Goal: Transaction & Acquisition: Subscribe to service/newsletter

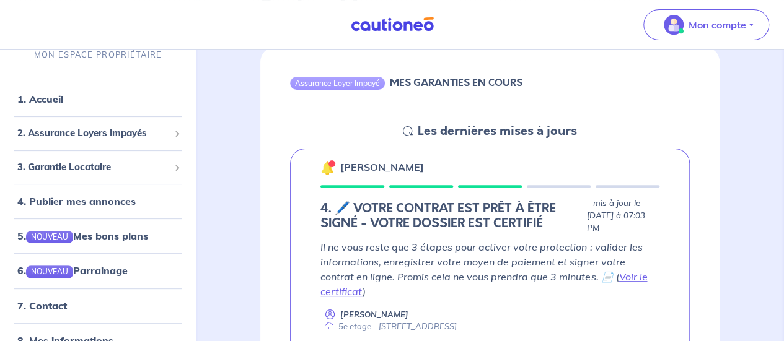
scroll to position [186, 0]
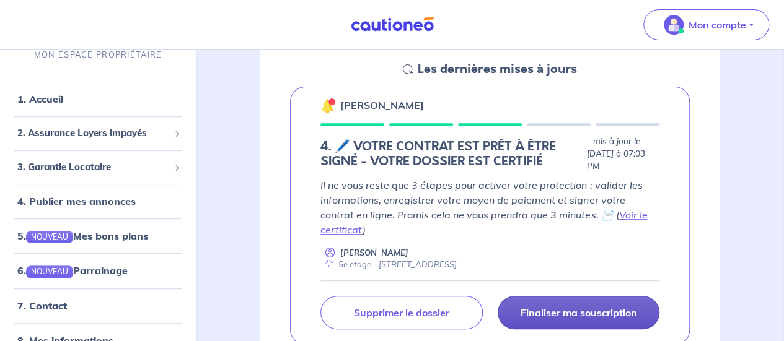
click at [534, 307] on p "Finaliser ma souscription" at bounding box center [578, 313] width 116 height 12
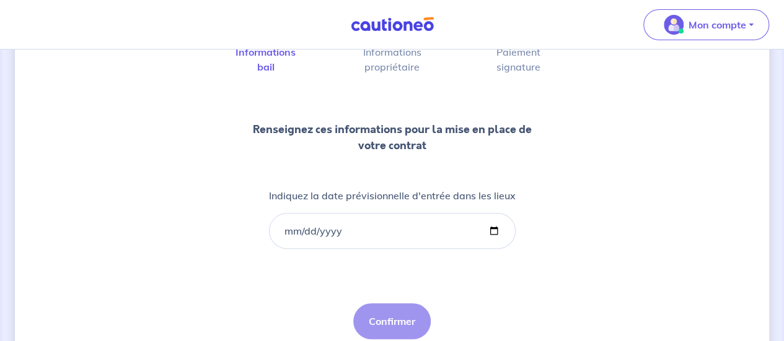
scroll to position [124, 0]
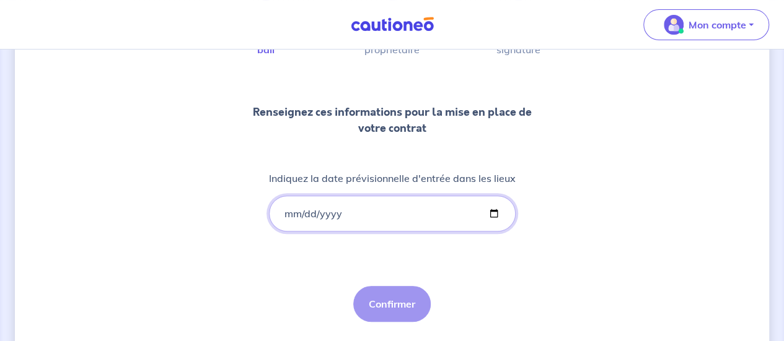
click at [327, 219] on input "Indiquez la date prévisionnelle d'entrée dans les lieux" at bounding box center [392, 214] width 247 height 36
click at [487, 212] on input "Indiquez la date prévisionnelle d'entrée dans les lieux" at bounding box center [392, 214] width 247 height 36
type input "[DATE]"
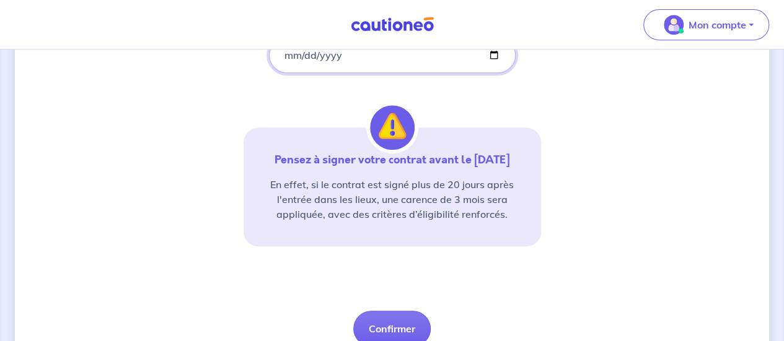
scroll to position [310, 0]
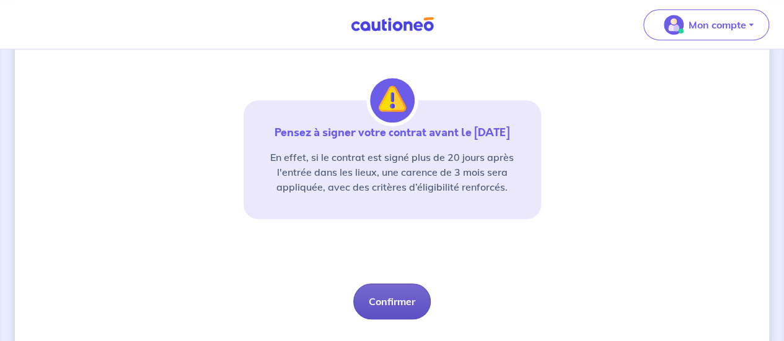
click at [357, 300] on button "Confirmer" at bounding box center [391, 302] width 77 height 36
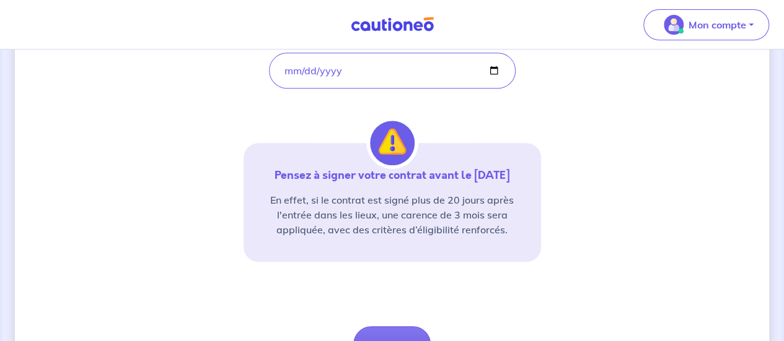
scroll to position [248, 0]
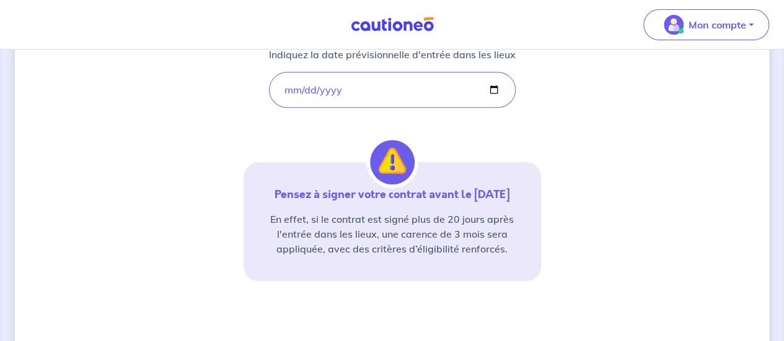
select select "FR"
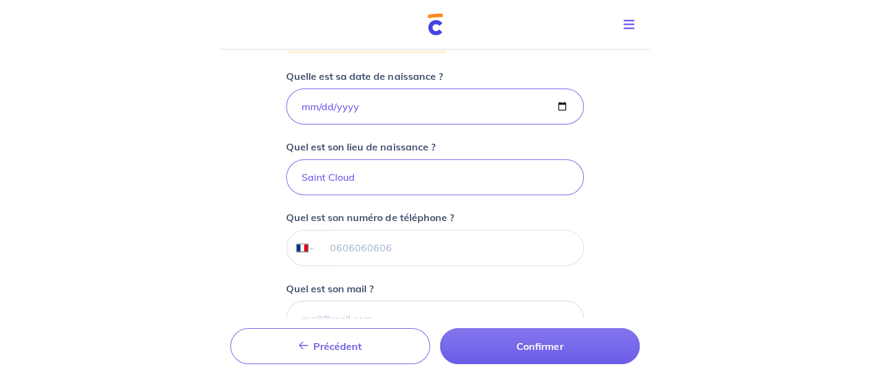
scroll to position [261, 0]
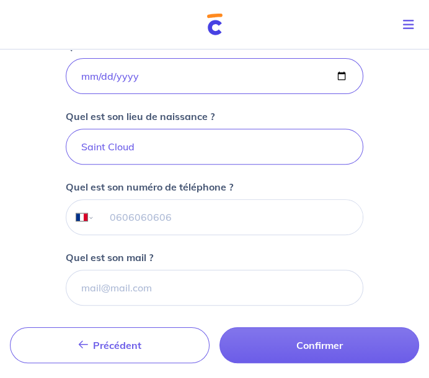
click at [211, 215] on input "tel" at bounding box center [229, 217] width 268 height 35
click at [122, 214] on input "tel" at bounding box center [229, 217] width 268 height 35
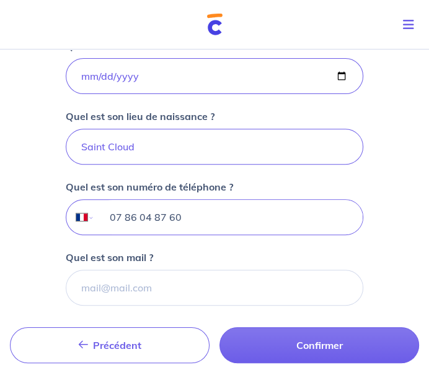
type input "07 86 04 87 60"
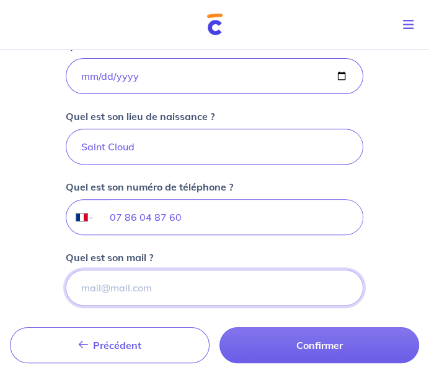
click at [138, 275] on input "Quel est son mail ?" at bounding box center [214, 288] width 297 height 36
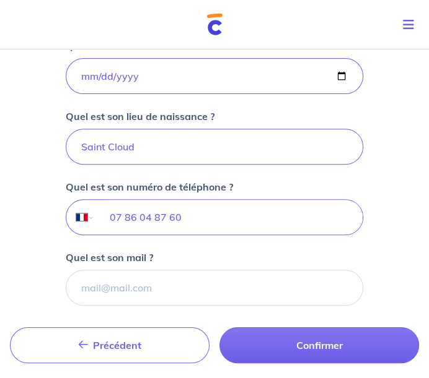
click at [26, 248] on div "1 2 3 Informations bail Informations propriétaire Paiement signature Renseignez…" at bounding box center [214, 86] width 429 height 607
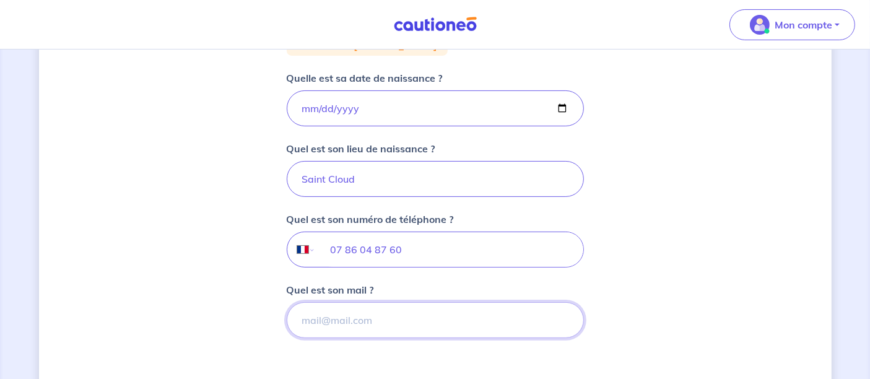
click at [354, 316] on input "Quel est son mail ?" at bounding box center [435, 320] width 297 height 36
paste input "[EMAIL_ADDRESS][DOMAIN_NAME]"
type input "[EMAIL_ADDRESS][DOMAIN_NAME]"
click at [308, 341] on form "Locataire 1 : [PERSON_NAME] Quelle est sa date de naissance ? [DEMOGRAPHIC_DATA…" at bounding box center [435, 255] width 297 height 439
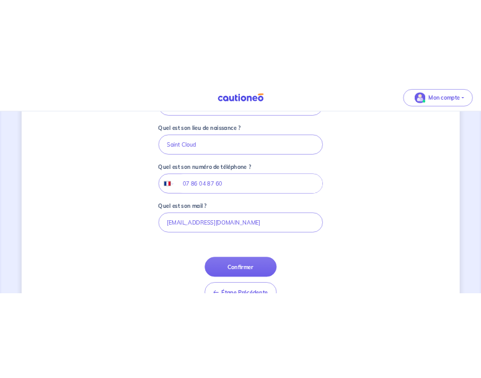
scroll to position [403, 0]
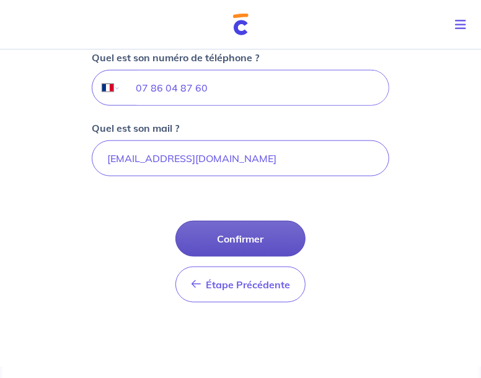
click at [245, 240] on button "Confirmer" at bounding box center [240, 239] width 130 height 36
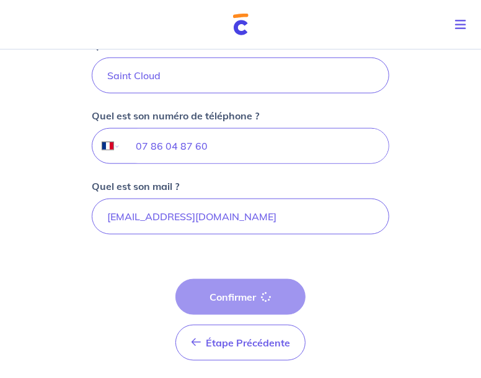
scroll to position [266, 0]
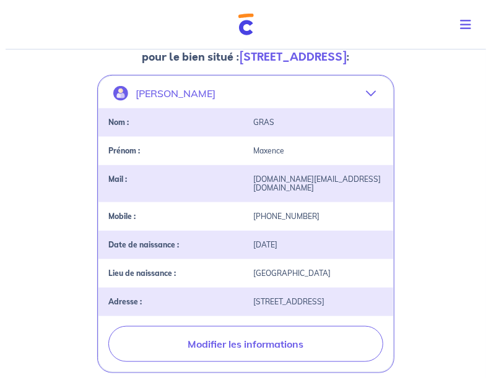
scroll to position [275, 0]
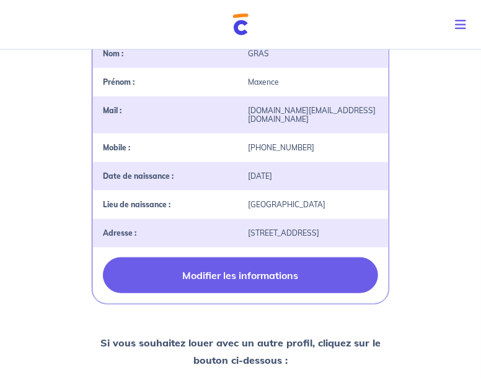
click at [225, 279] on button "Modifier les informations" at bounding box center [240, 276] width 275 height 36
select select "AU"
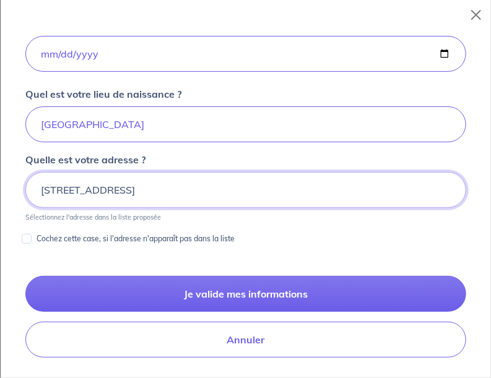
scroll to position [473, 0]
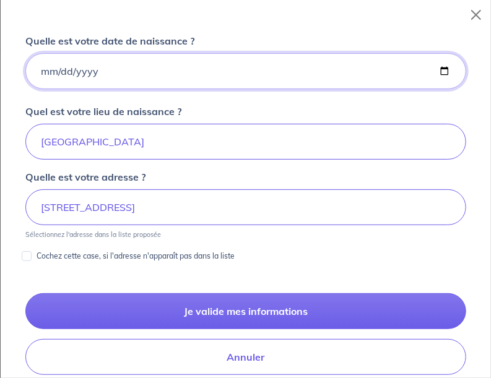
click at [435, 64] on input "[DATE]" at bounding box center [245, 71] width 441 height 36
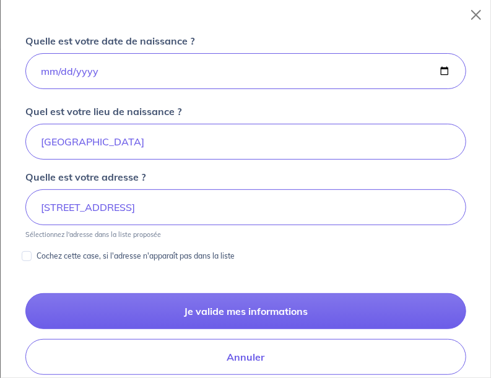
click at [472, 100] on div "Je modifie mon profil propriétaire physique Vous louez ce bien en tant que : En…" at bounding box center [246, 204] width 491 height 349
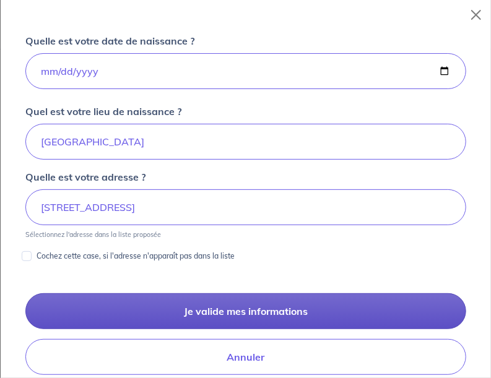
click at [232, 310] on button "Je valide mes informations" at bounding box center [245, 312] width 441 height 36
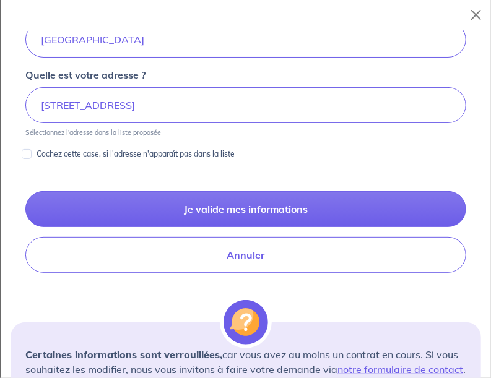
scroll to position [0, 0]
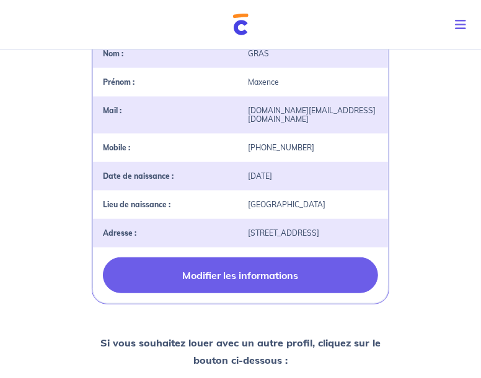
click at [227, 268] on button "Modifier les informations" at bounding box center [240, 276] width 275 height 36
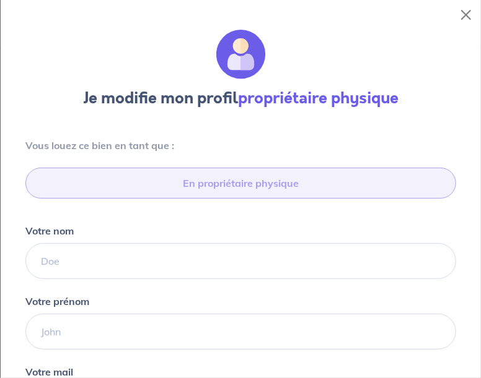
select select "AU"
type input "0477 156 453"
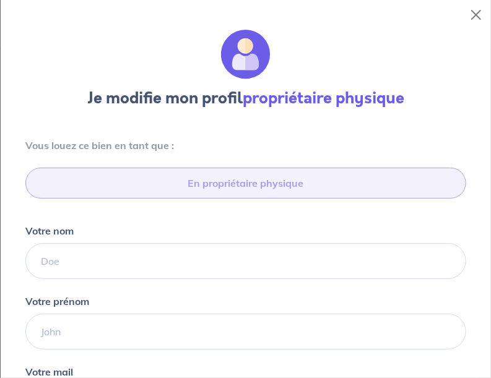
type input "[STREET_ADDRESS]"
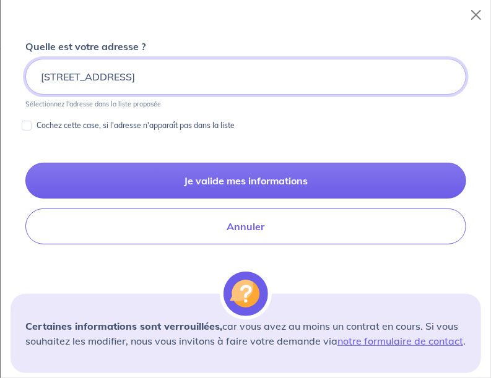
scroll to position [709, 0]
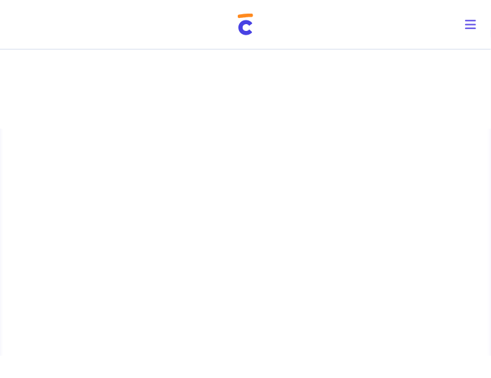
click at [247, 66] on div at bounding box center [245, 87] width 491 height 84
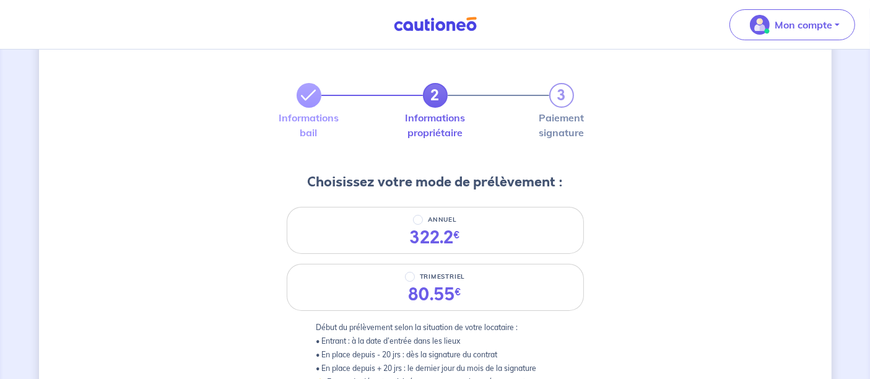
scroll to position [69, 0]
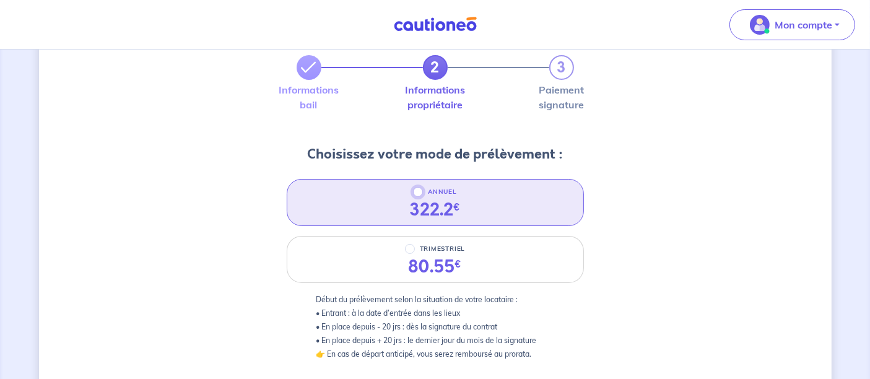
click at [416, 190] on input "ANNUEL" at bounding box center [418, 192] width 10 height 10
radio input "true"
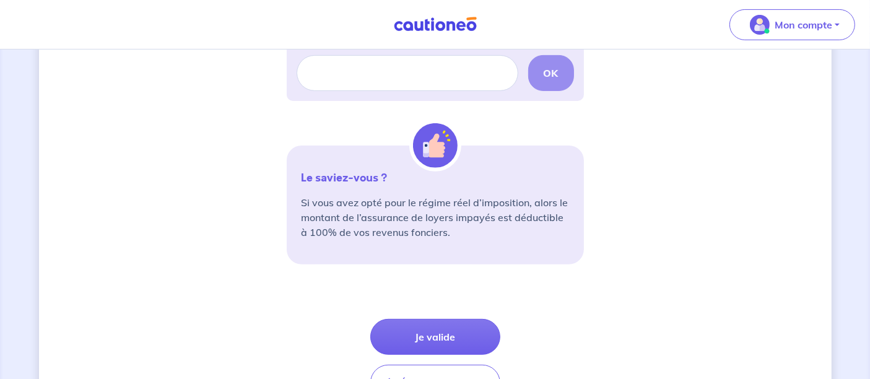
scroll to position [481, 0]
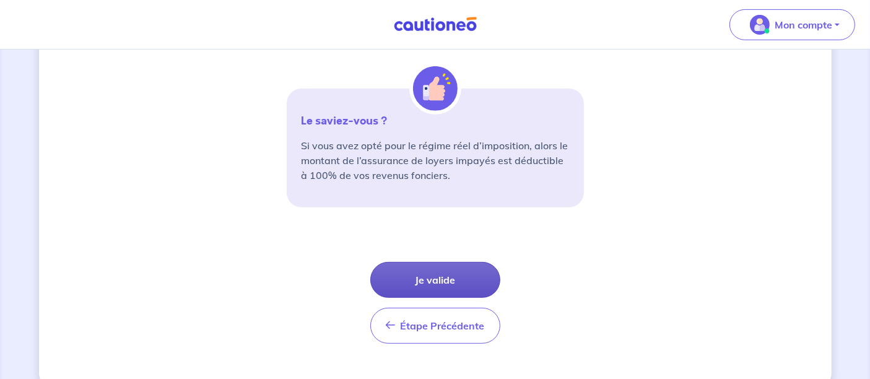
click at [451, 279] on button "Je valide" at bounding box center [435, 280] width 130 height 36
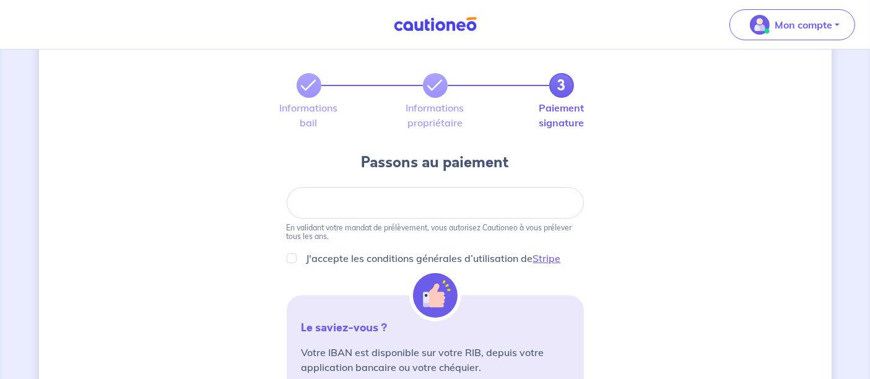
scroll to position [69, 0]
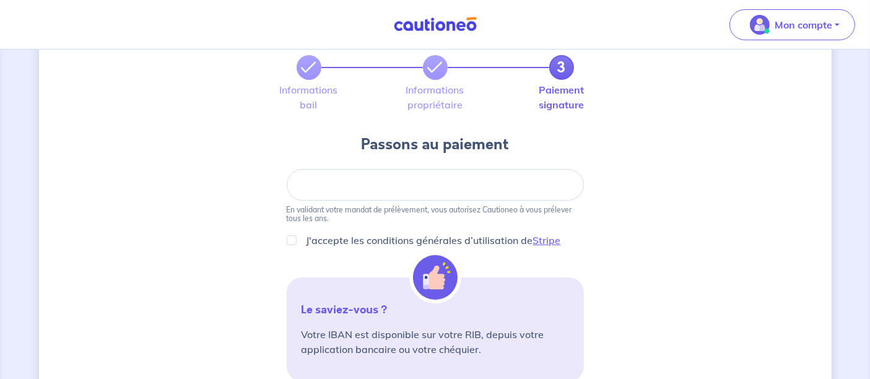
click at [389, 178] on div at bounding box center [435, 185] width 297 height 32
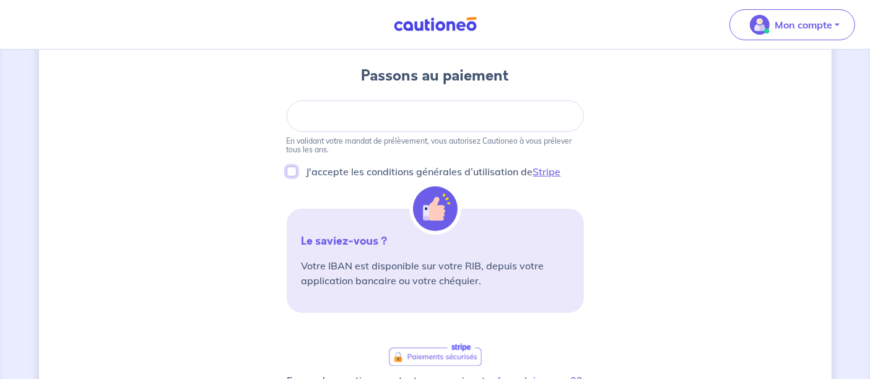
click at [291, 170] on input "J'accepte les conditions générales d’utilisation de Stripe" at bounding box center [292, 172] width 10 height 10
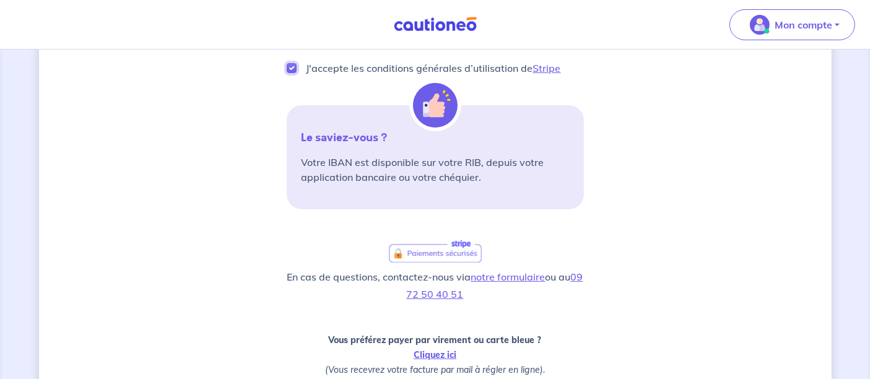
scroll to position [206, 0]
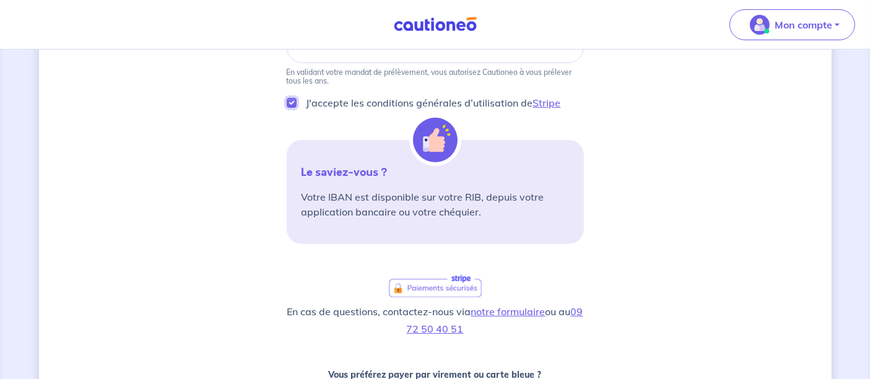
click at [292, 102] on input "J'accepte les conditions générales d’utilisation de Stripe" at bounding box center [292, 103] width 10 height 10
checkbox input "false"
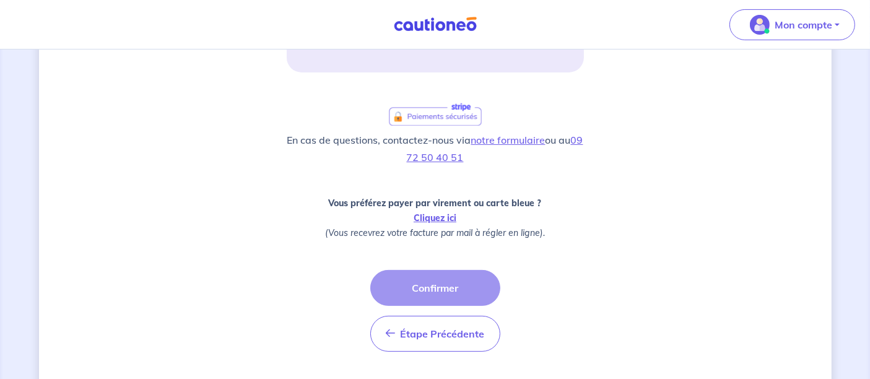
scroll to position [408, 0]
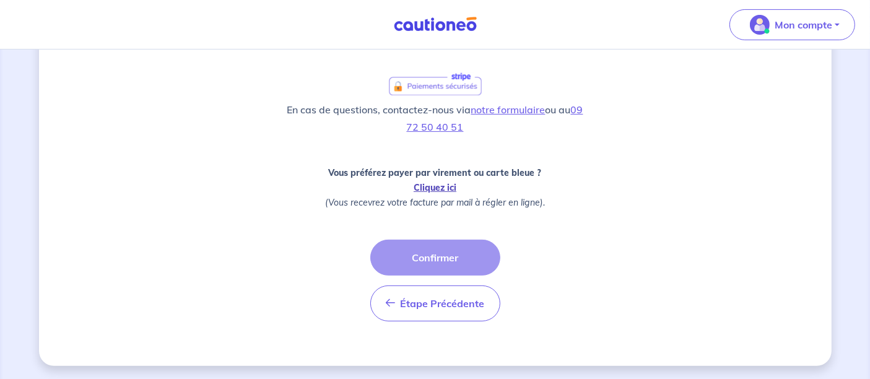
click at [426, 188] on link "Cliquez ici" at bounding box center [435, 187] width 43 height 11
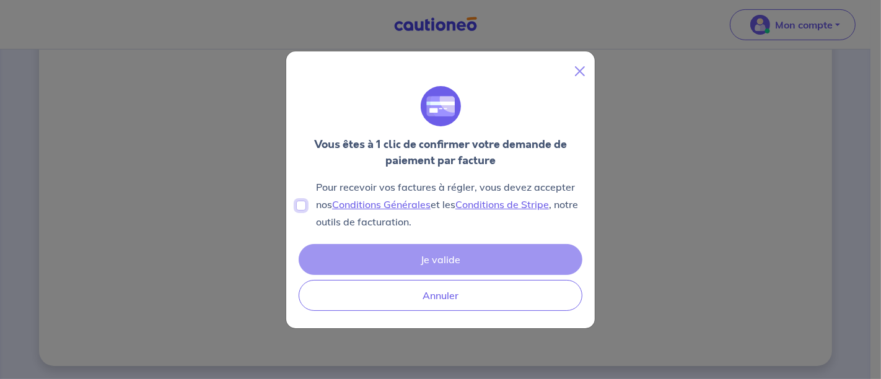
click at [305, 206] on input "Pour recevoir vos factures à régler, vous devez accepter nos Conditions Général…" at bounding box center [301, 206] width 10 height 10
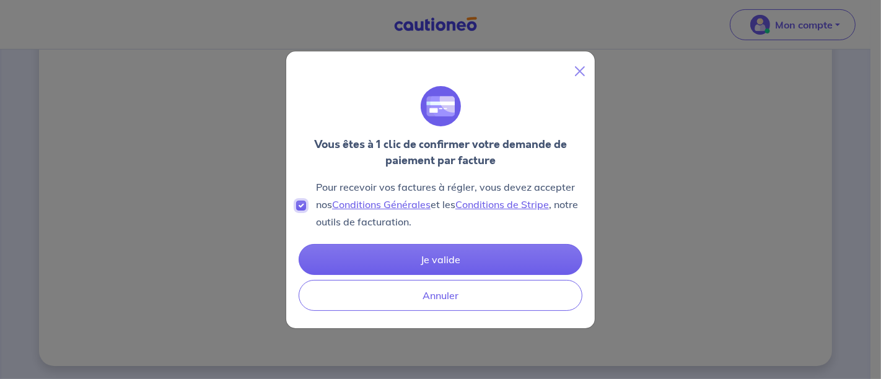
click at [305, 206] on input "Pour recevoir vos factures à régler, vous devez accepter nos Conditions Général…" at bounding box center [301, 206] width 10 height 10
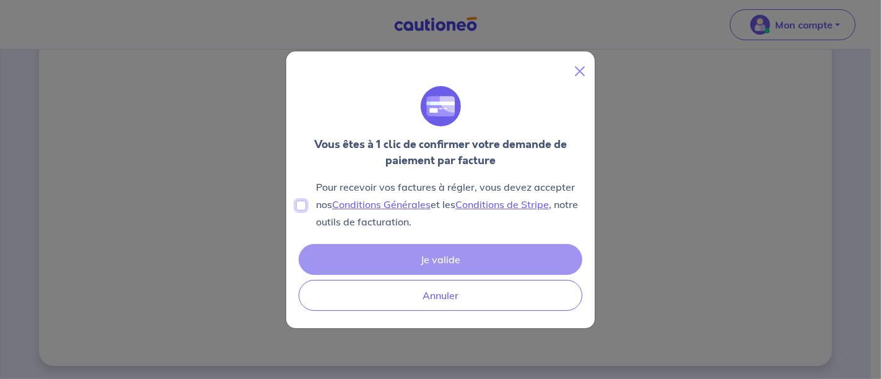
click at [305, 206] on input "Pour recevoir vos factures à régler, vous devez accepter nos Conditions Général…" at bounding box center [301, 206] width 10 height 10
checkbox input "true"
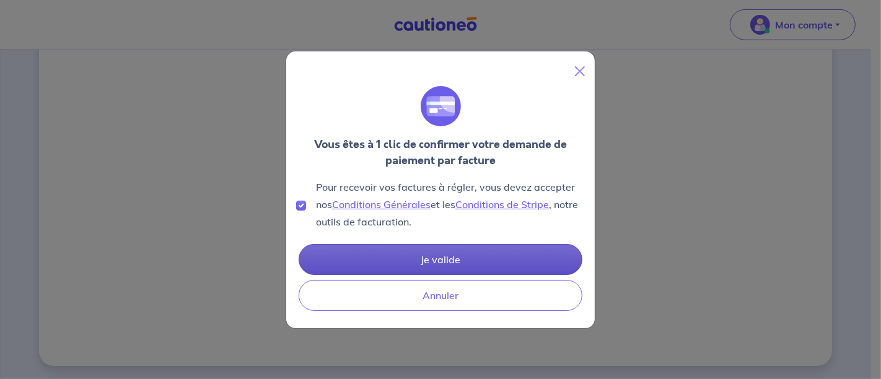
click at [453, 263] on button "Je valide" at bounding box center [441, 259] width 284 height 31
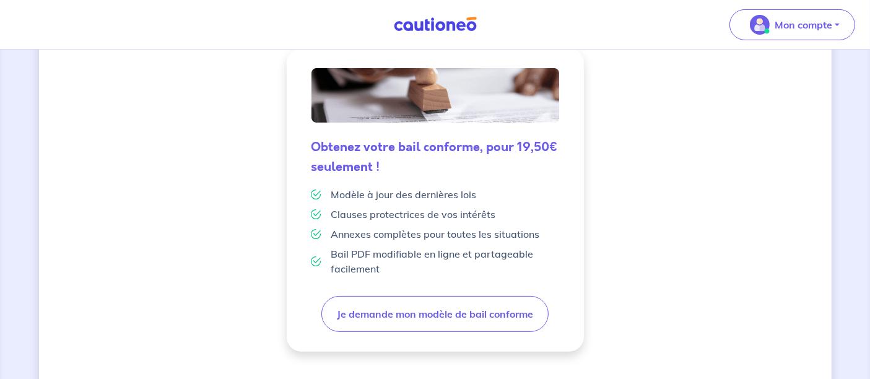
scroll to position [344, 0]
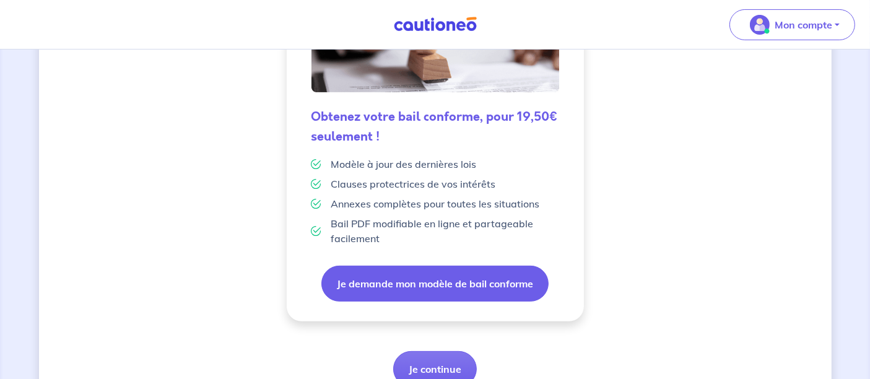
click at [442, 284] on button "Je demande mon modèle de bail conforme" at bounding box center [435, 284] width 227 height 36
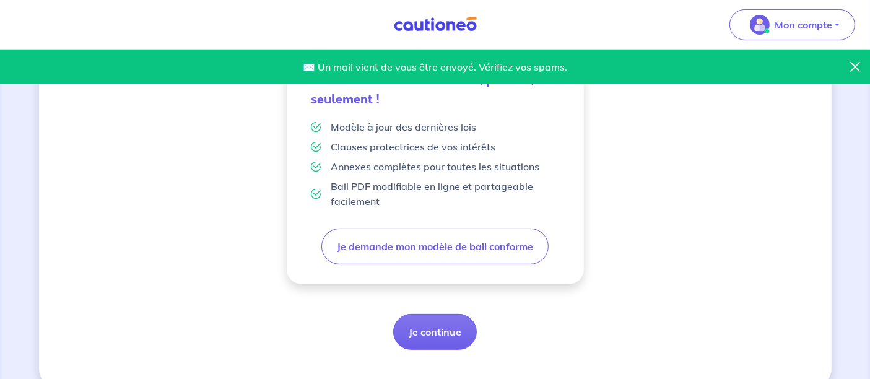
scroll to position [400, 0]
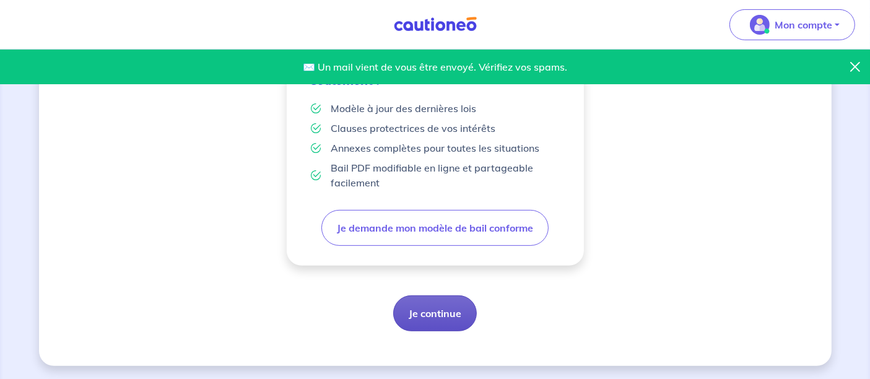
click at [442, 302] on button "Je continue" at bounding box center [435, 313] width 84 height 36
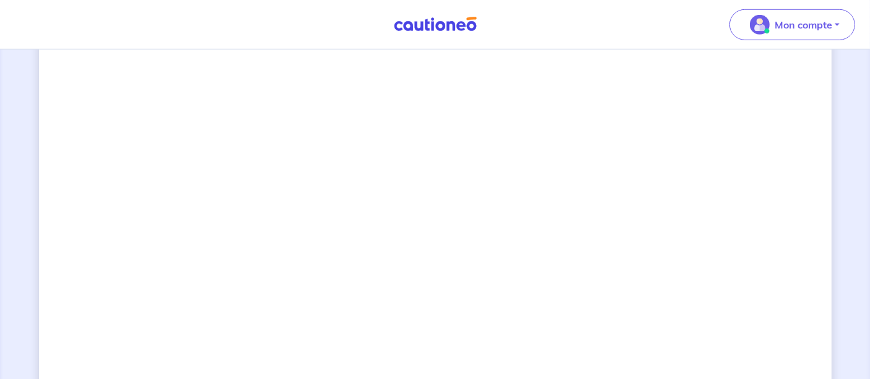
scroll to position [965, 0]
